Goal: Task Accomplishment & Management: Manage account settings

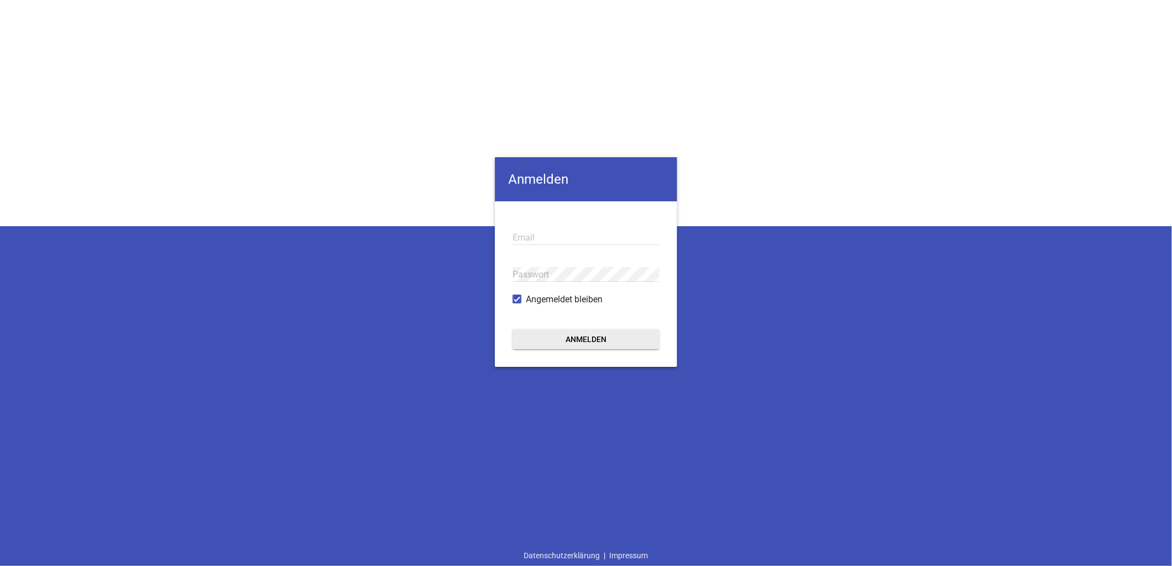
type input "[EMAIL_ADDRESS][DOMAIN_NAME]"
click at [586, 337] on button "Anmelden" at bounding box center [586, 340] width 147 height 20
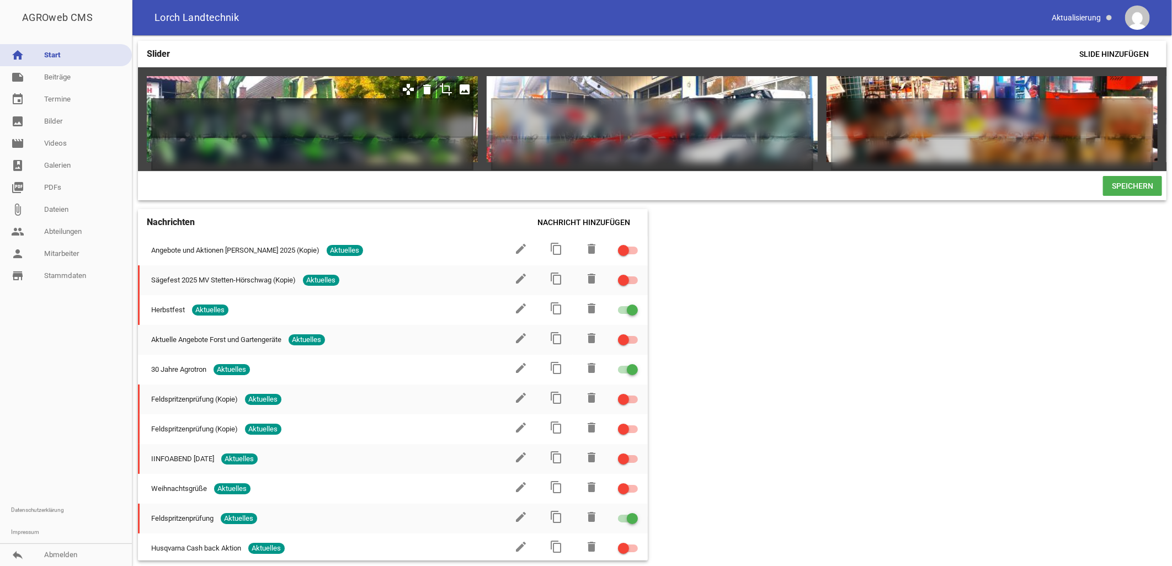
click at [173, 115] on h1 at bounding box center [312, 118] width 322 height 40
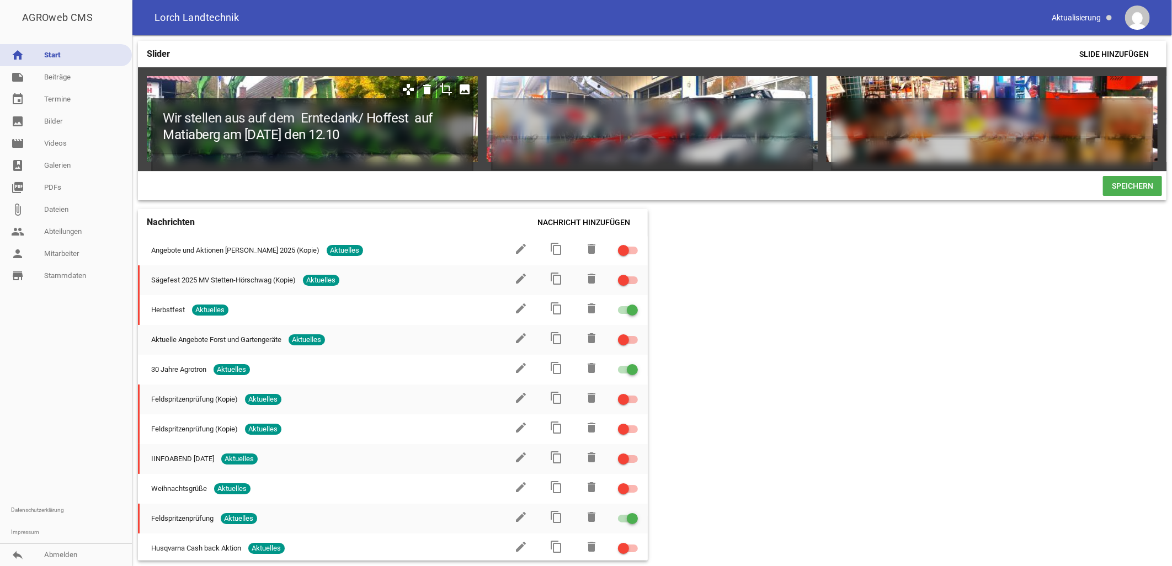
click at [183, 133] on h1 "Wir stellen aus auf dem Erntedank/ Hoffest auf Matiaberg am [DATE] den 12.10" at bounding box center [312, 126] width 322 height 56
click at [180, 132] on h1 "Wir stellen aus auf dem Erntedank/ Hoffest auf Matiaberg am [DATE] den 12.10" at bounding box center [312, 126] width 322 height 56
click at [221, 133] on h1 "Wir stellen aus auf dem Erntedank/ Hoffest auf Mariaberg am [DATE] den 12.10" at bounding box center [312, 126] width 322 height 56
click at [252, 135] on h1 "Wir stellen aus auf dem Erntedank/ Hoffest auf Mariaberg jetzt am [DATE] den 12…" at bounding box center [312, 126] width 322 height 56
click at [394, 136] on h1 "Wir stellen aus auf dem Erntedank/ Hoffest auf Mariaberg jetzt am [DATE] den 12…" at bounding box center [312, 126] width 322 height 56
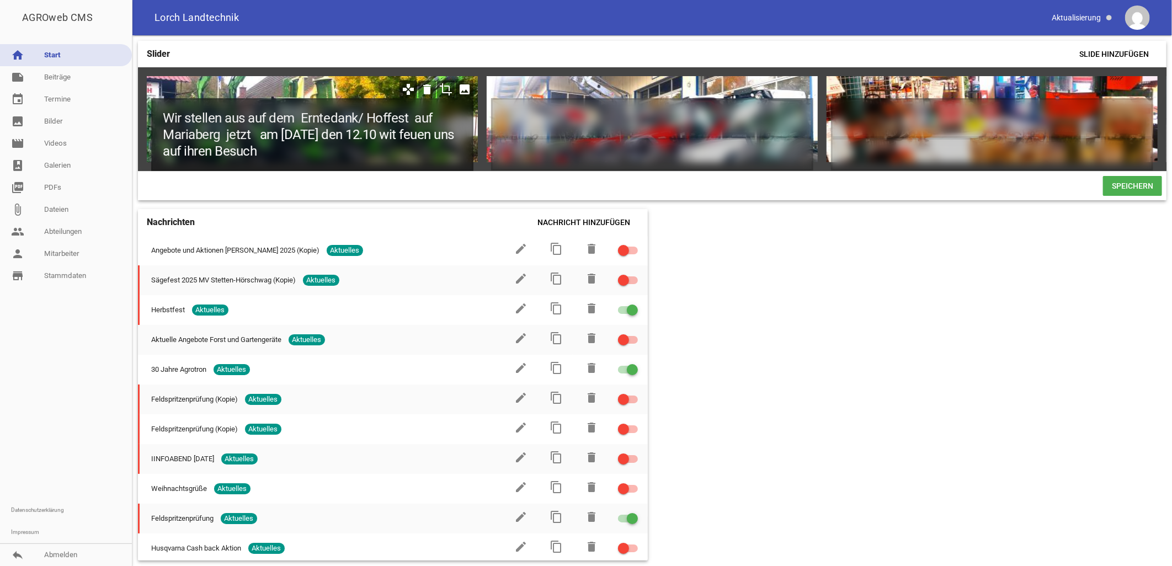
click at [405, 131] on h1 "Wir stellen aus auf dem Erntedank/ Hoffest auf Mariaberg jetzt am [DATE] den 12…" at bounding box center [312, 134] width 322 height 73
click at [414, 133] on h1 "Wir stellen aus auf dem Erntedank/ Hoffest auf Mariaberg jetzt am [DATE] den 12…" at bounding box center [312, 134] width 322 height 73
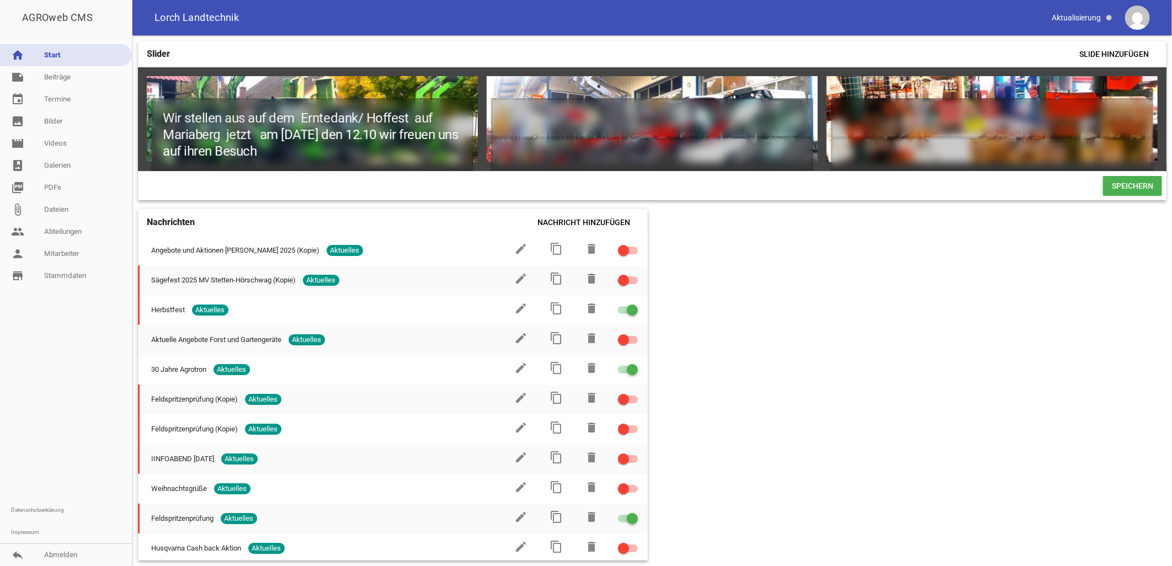
click at [1132, 190] on span "Speichern" at bounding box center [1132, 186] width 59 height 20
